Goal: Task Accomplishment & Management: Manage account settings

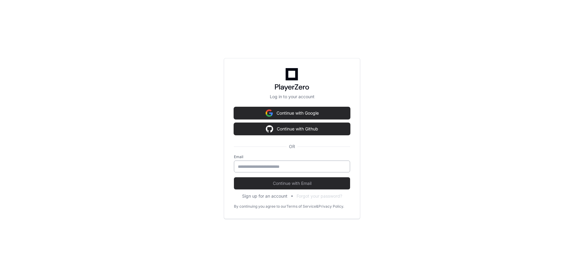
click at [257, 164] on input "email" at bounding box center [292, 167] width 108 height 6
type input "**********"
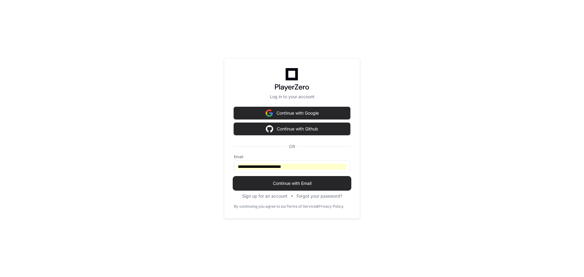
click at [286, 184] on span "Continue with Email" at bounding box center [292, 183] width 116 height 6
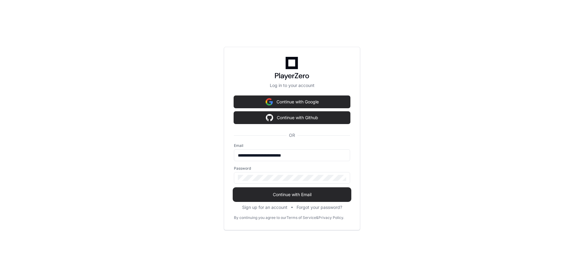
click at [288, 195] on span "Continue with Email" at bounding box center [292, 195] width 116 height 6
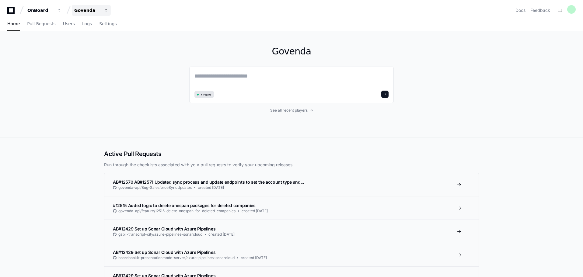
click at [93, 8] on div "Govenda" at bounding box center [87, 10] width 26 height 6
click at [75, 102] on div "Govenda 7 repos See all recent players" at bounding box center [291, 84] width 583 height 106
click at [49, 9] on div "OnBoard" at bounding box center [40, 10] width 26 height 6
click at [50, 42] on span "OnBoard" at bounding box center [55, 44] width 20 height 7
click at [86, 11] on div "Govenda" at bounding box center [87, 10] width 26 height 6
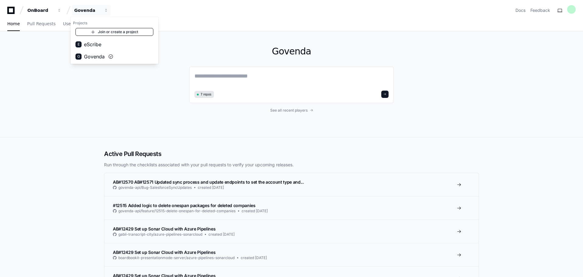
click at [113, 32] on link "Join or create a project" at bounding box center [114, 32] width 78 height 8
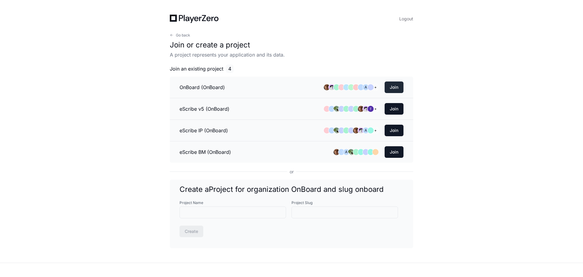
click at [397, 87] on button "Join" at bounding box center [393, 87] width 19 height 12
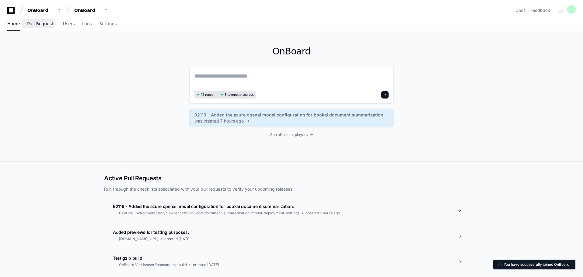
click at [43, 24] on span "Pull Requests" at bounding box center [41, 24] width 28 height 4
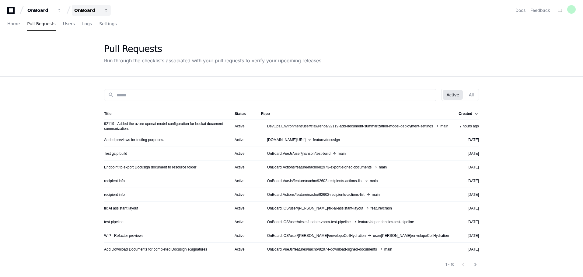
click at [83, 9] on div "OnBoard" at bounding box center [87, 10] width 26 height 6
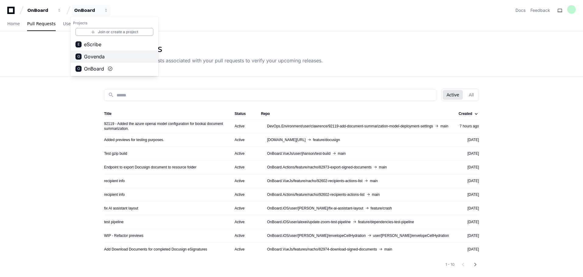
click at [100, 57] on span "Govenda" at bounding box center [94, 56] width 21 height 7
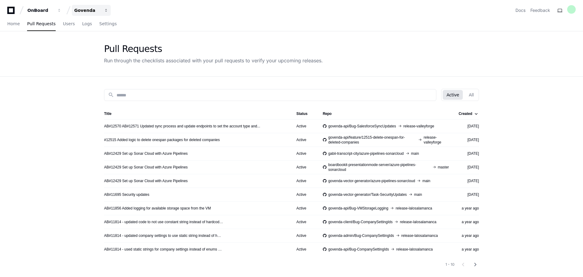
click at [88, 11] on div "Govenda" at bounding box center [87, 10] width 26 height 6
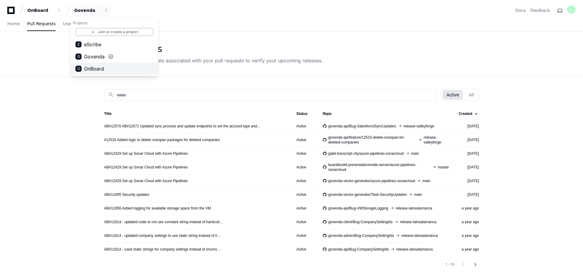
click at [93, 68] on span "OnBoard" at bounding box center [94, 68] width 20 height 7
